Goal: Task Accomplishment & Management: Use online tool/utility

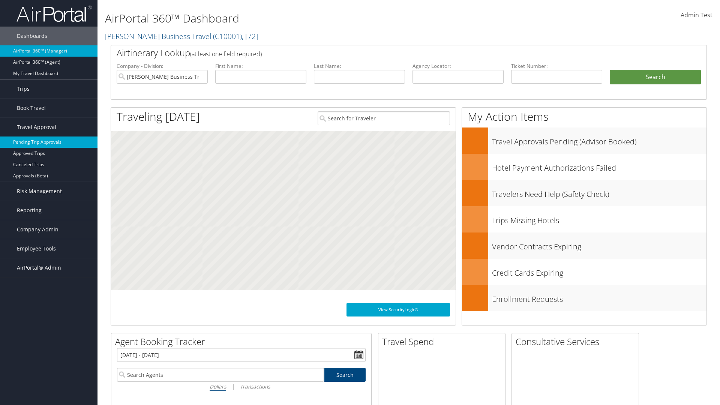
click at [49, 142] on link "Pending Trip Approvals" at bounding box center [48, 141] width 97 height 11
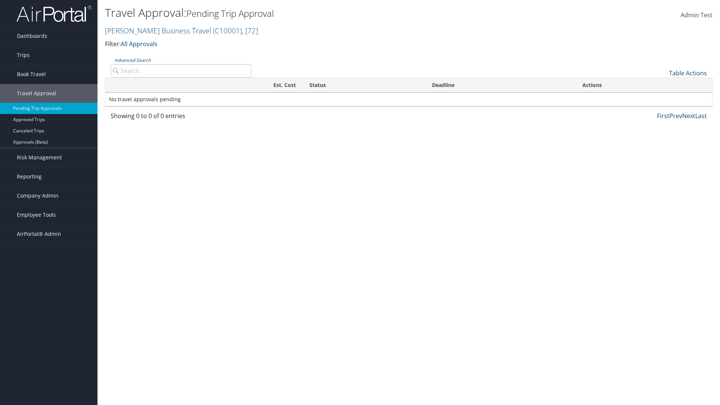
click at [132, 60] on link "Advanced Search" at bounding box center [132, 60] width 36 height 6
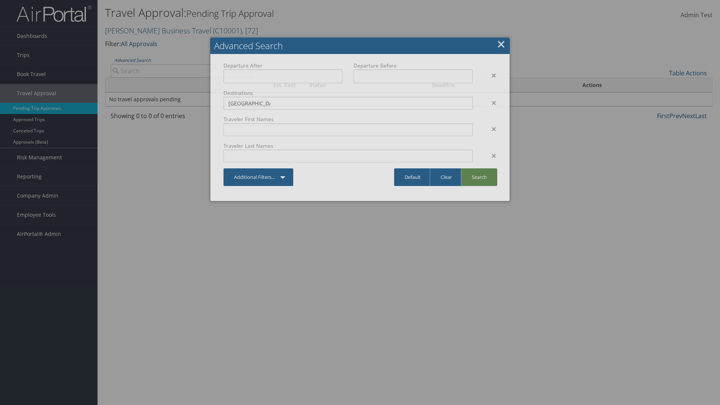
type input "Long Beach"
click at [479, 177] on link "Search" at bounding box center [479, 177] width 36 height 18
type input "Long Beach"
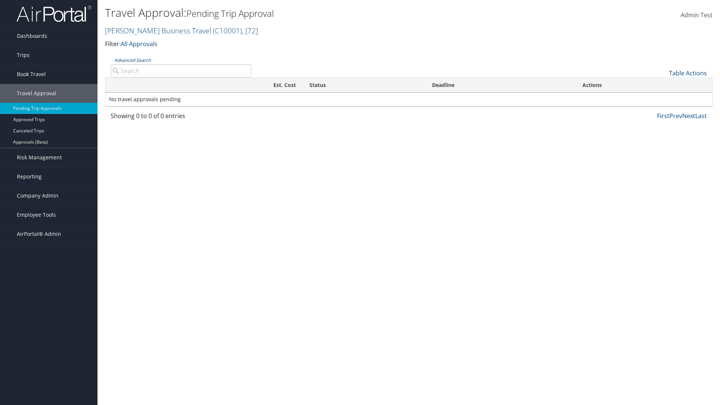
click at [132, 60] on link "Advanced Search" at bounding box center [132, 60] width 36 height 6
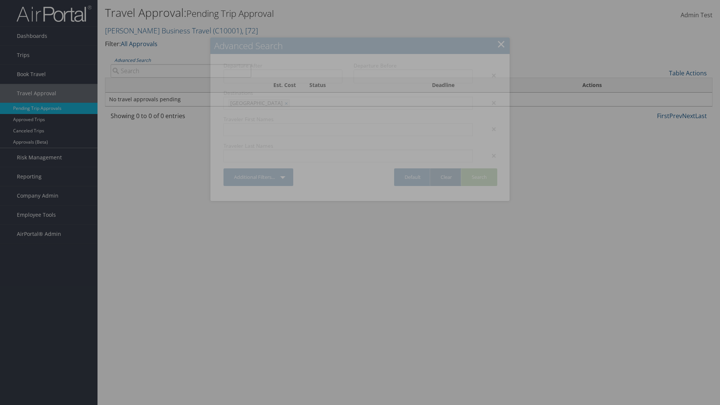
click at [446, 177] on link "Clear" at bounding box center [446, 177] width 33 height 18
click at [501, 44] on link "×" at bounding box center [501, 43] width 9 height 15
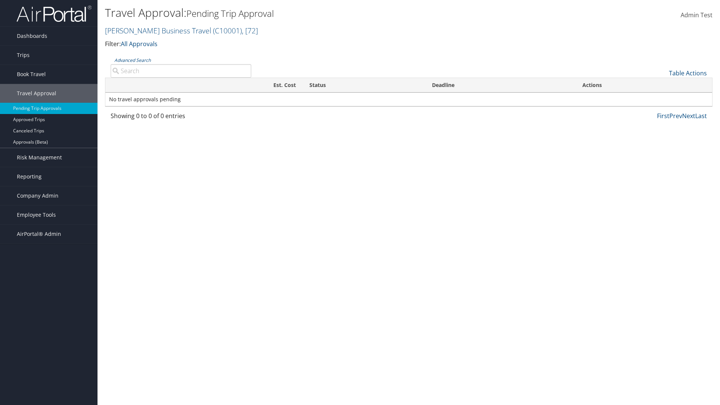
click at [132, 60] on link "Advanced Search" at bounding box center [132, 60] width 36 height 6
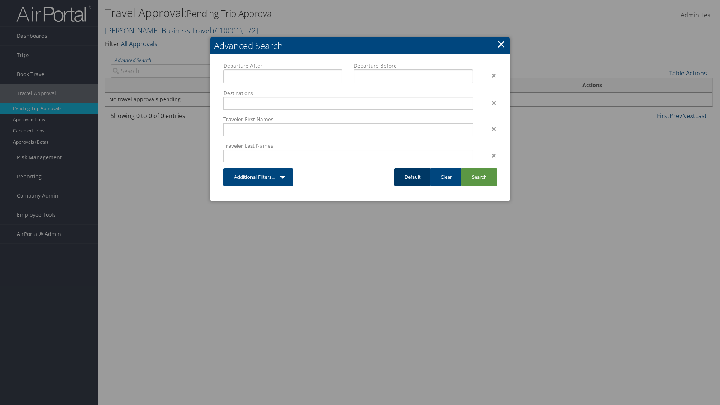
click at [412, 177] on link "Default" at bounding box center [412, 177] width 37 height 18
